Goal: Contribute content: Contribute content

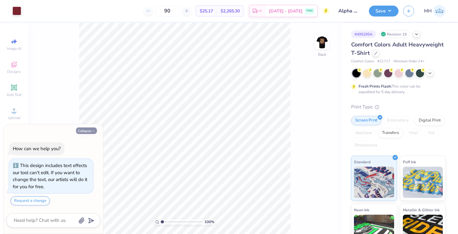
click at [95, 131] on icon "button" at bounding box center [93, 131] width 4 height 4
type textarea "x"
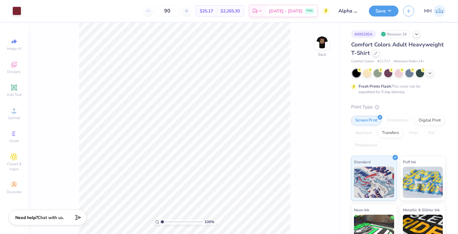
click at [320, 41] on img at bounding box center [322, 42] width 12 height 12
click at [51, 10] on div at bounding box center [50, 10] width 9 height 9
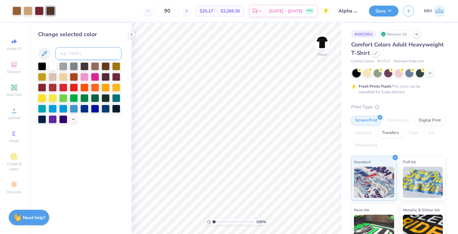
click at [69, 54] on input at bounding box center [88, 53] width 66 height 12
type input "188"
type input "c"
click at [132, 35] on icon at bounding box center [131, 34] width 5 height 5
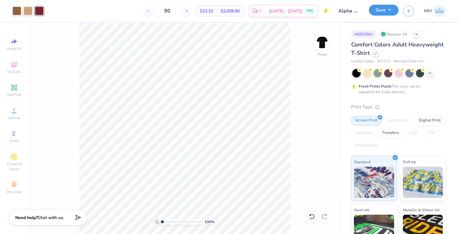
click at [384, 12] on button "Save" at bounding box center [384, 10] width 30 height 11
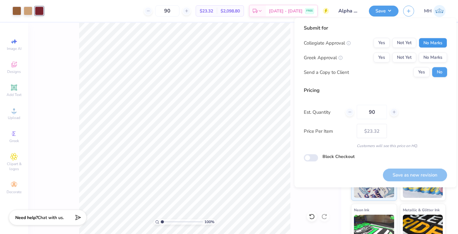
click at [428, 40] on button "No Marks" at bounding box center [433, 43] width 28 height 10
click at [431, 59] on button "No Marks" at bounding box center [433, 58] width 28 height 10
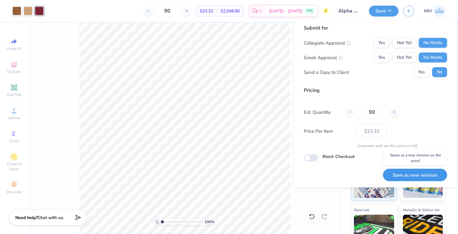
click at [428, 177] on button "Save as new revision" at bounding box center [415, 175] width 64 height 13
type input "$23.32"
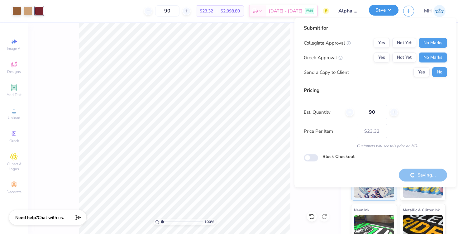
click at [388, 15] on button "Save" at bounding box center [384, 10] width 30 height 11
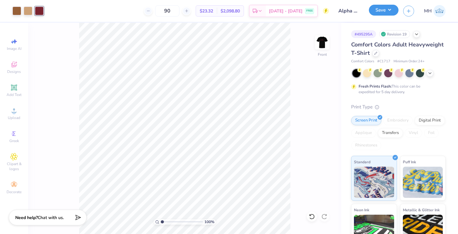
click at [389, 15] on button "Save" at bounding box center [384, 10] width 30 height 11
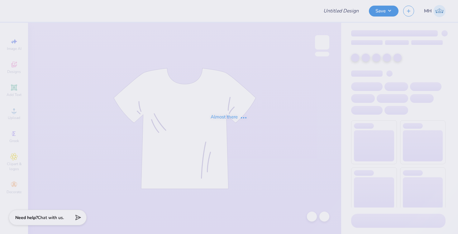
type input "Alpha Sigma Alpha Kettering Uni Fall Merch"
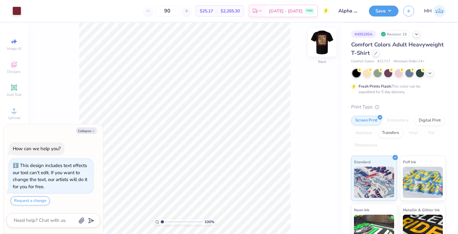
click at [323, 44] on img at bounding box center [322, 42] width 25 height 25
click at [93, 130] on icon "button" at bounding box center [93, 131] width 4 height 4
type textarea "x"
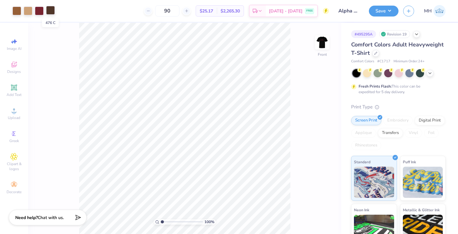
click at [51, 14] on div at bounding box center [50, 10] width 9 height 9
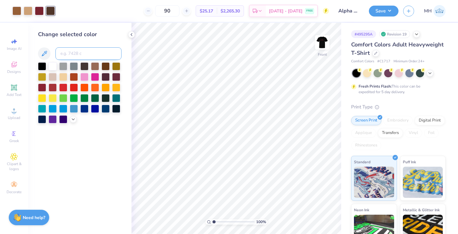
click at [75, 53] on input at bounding box center [88, 53] width 66 height 12
type input "188"
click at [133, 36] on icon at bounding box center [131, 34] width 5 height 5
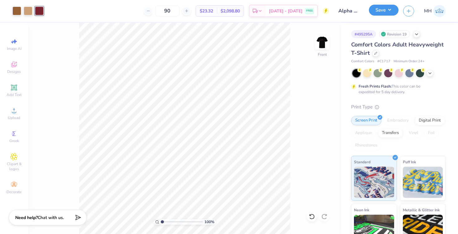
click at [382, 14] on button "Save" at bounding box center [384, 10] width 30 height 11
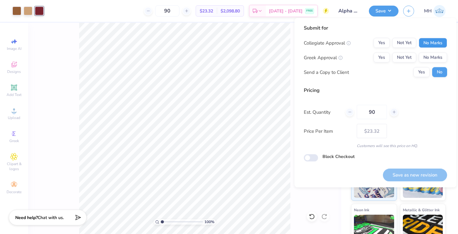
click at [421, 40] on button "No Marks" at bounding box center [433, 43] width 28 height 10
click at [426, 52] on div "Collegiate Approval Yes Not Yet No Marks Greek Approval Yes Not Yet No Marks Se…" at bounding box center [375, 57] width 143 height 39
click at [426, 63] on div "Collegiate Approval Yes Not Yet No Marks Greek Approval Yes Not Yet No Marks Se…" at bounding box center [375, 57] width 143 height 39
click at [426, 54] on button "No Marks" at bounding box center [433, 58] width 28 height 10
click at [422, 171] on button "Save as new revision" at bounding box center [415, 175] width 64 height 13
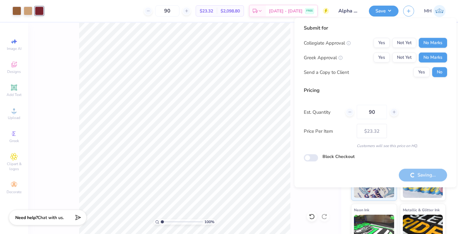
type input "– –"
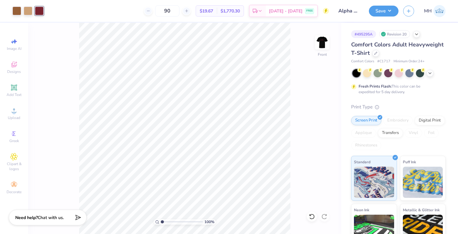
type textarea "x"
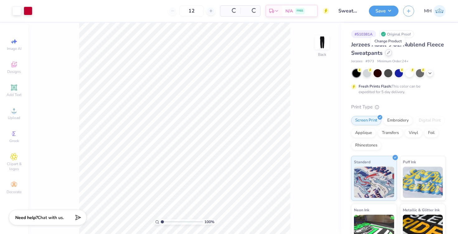
click at [389, 52] on icon at bounding box center [388, 52] width 3 height 3
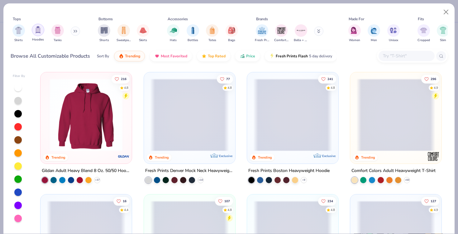
click at [40, 33] on img "filter for Hoodies" at bounding box center [38, 29] width 7 height 7
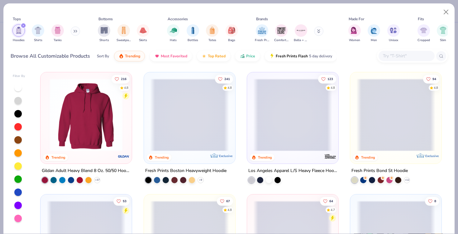
click at [249, 61] on div "Sort By Trending Most Favorited Top Rated Price Fresh Prints Flash 5 day delive…" at bounding box center [217, 55] width 240 height 17
click at [249, 57] on button "Price" at bounding box center [247, 54] width 25 height 11
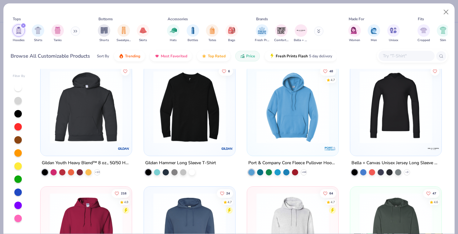
scroll to position [11, 0]
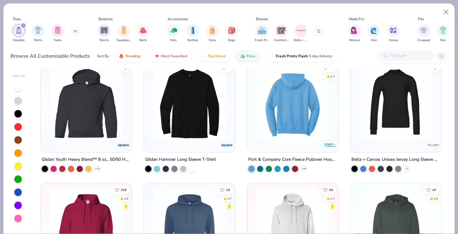
click at [253, 138] on img at bounding box center [213, 103] width 79 height 73
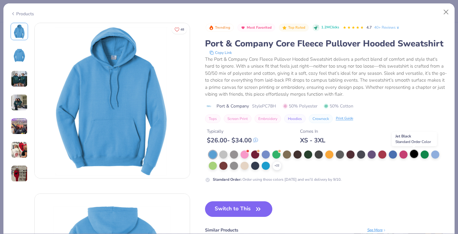
click at [416, 154] on div at bounding box center [414, 154] width 8 height 8
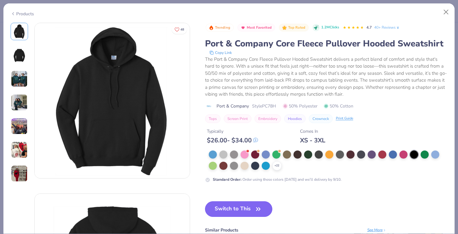
click at [246, 207] on button "Switch to This" at bounding box center [239, 209] width 68 height 16
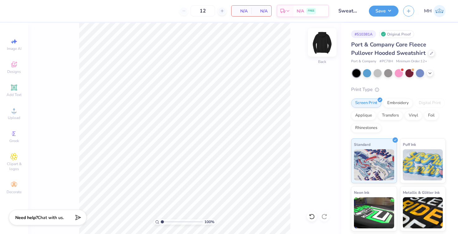
click at [320, 49] on img at bounding box center [322, 42] width 25 height 25
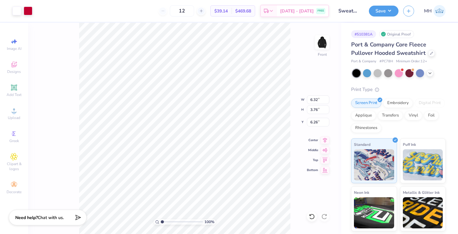
type input "7.52"
type input "10.05"
type input "5.97"
type input "7.94"
click at [323, 43] on img at bounding box center [322, 42] width 25 height 25
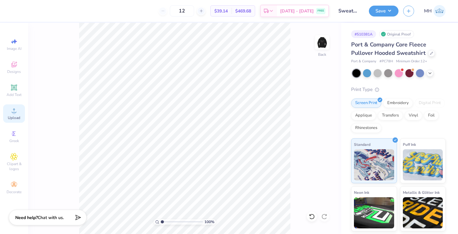
click at [16, 115] on div "Upload" at bounding box center [14, 113] width 22 height 18
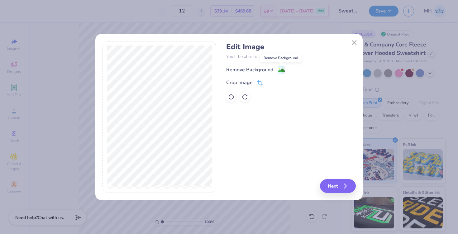
click at [284, 69] on image at bounding box center [281, 70] width 7 height 7
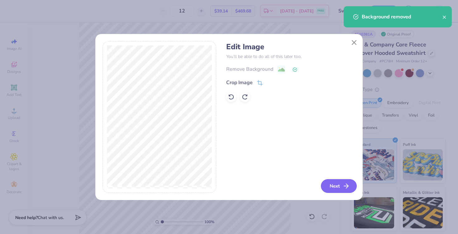
click at [332, 188] on button "Next" at bounding box center [339, 186] width 36 height 14
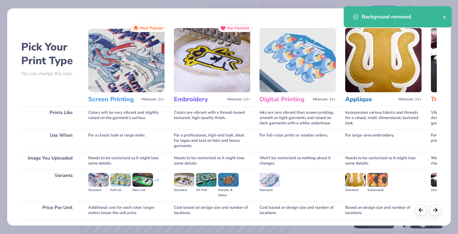
scroll to position [45, 0]
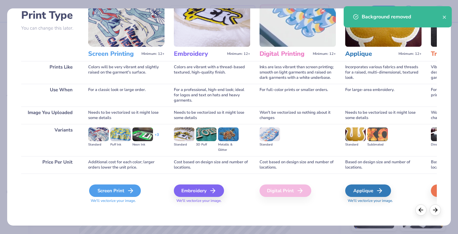
click at [130, 191] on line at bounding box center [130, 191] width 4 height 0
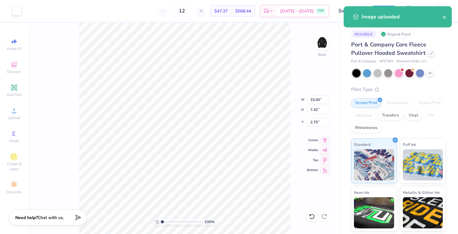
drag, startPoint x: 196, startPoint y: 12, endPoint x: 178, endPoint y: 12, distance: 17.1
click at [178, 12] on div "12" at bounding box center [182, 10] width 47 height 11
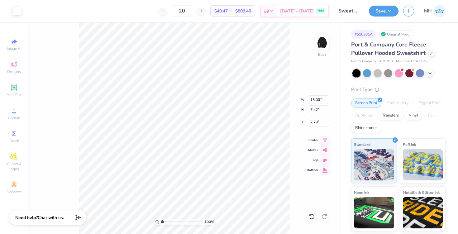
type input "20"
type input "3.00"
type input "9.66"
type input "4.78"
type input "3.00"
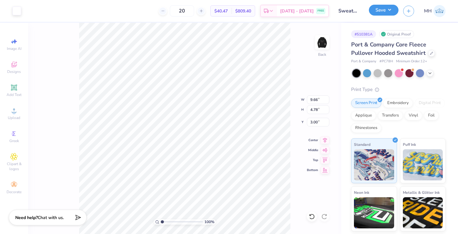
click at [378, 8] on button "Save" at bounding box center [384, 10] width 30 height 11
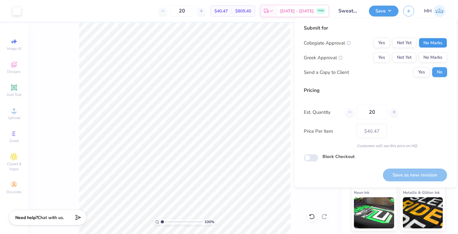
click at [432, 43] on button "No Marks" at bounding box center [433, 43] width 28 height 10
click at [432, 59] on button "No Marks" at bounding box center [433, 58] width 28 height 10
click at [427, 171] on button "Save as new revision" at bounding box center [415, 175] width 64 height 13
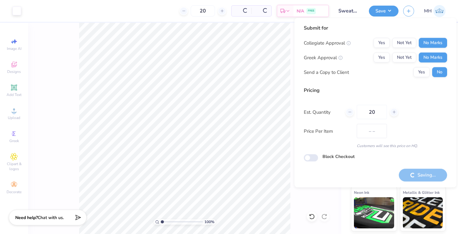
type input "$40.47"
